Goal: Task Accomplishment & Management: Use online tool/utility

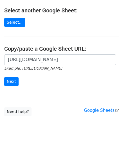
scroll to position [0, 123]
type input "[URL][DOMAIN_NAME]"
click at [12, 83] on input "Next" at bounding box center [11, 81] width 14 height 9
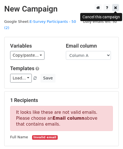
click at [116, 6] on icon at bounding box center [115, 8] width 3 height 4
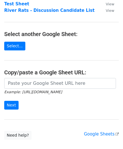
scroll to position [65, 0]
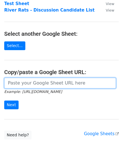
click at [50, 80] on input "url" at bounding box center [60, 83] width 112 height 11
paste input "https://docs.google.com/spreadsheets/d/1LEUXdSFZhjlcZKu0C-eAML-u1ML84XgXrj1iVnQ…"
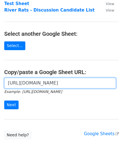
scroll to position [0, 123]
type input "https://docs.google.com/spreadsheets/d/1LEUXdSFZhjlcZKu0C-eAML-u1ML84XgXrj1iVnQ…"
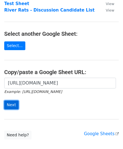
click at [14, 103] on input "Next" at bounding box center [11, 104] width 14 height 9
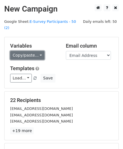
click at [31, 51] on link "Copy/paste..." at bounding box center [27, 55] width 34 height 9
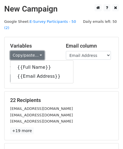
click at [31, 51] on link "Copy/paste..." at bounding box center [27, 55] width 34 height 9
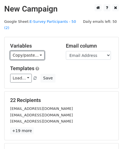
scroll to position [41, 0]
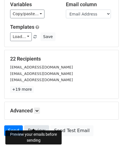
click at [31, 126] on link "Preview" at bounding box center [36, 130] width 25 height 11
